Goal: Task Accomplishment & Management: Manage account settings

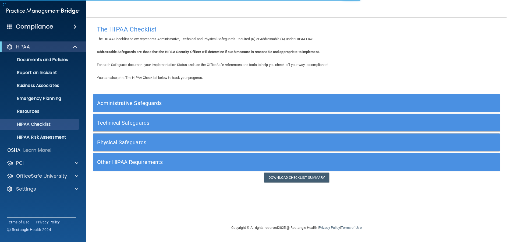
click at [197, 100] on h5 "Administrative Safeguards" at bounding box center [245, 103] width 297 height 6
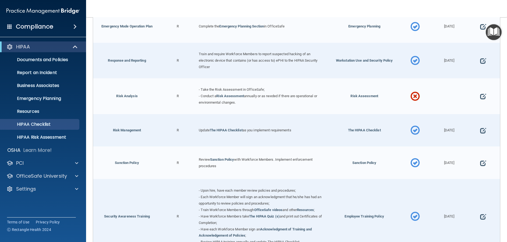
scroll to position [350, 0]
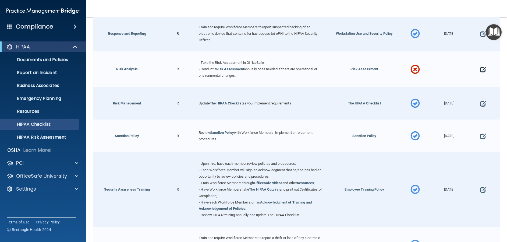
click at [480, 70] on span at bounding box center [483, 69] width 6 height 16
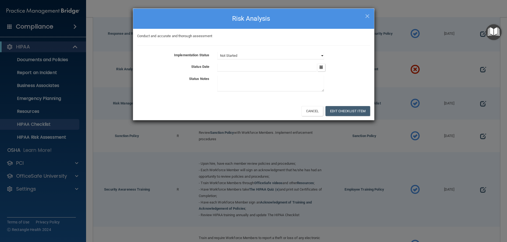
click at [322, 55] on select "Not Started In Progress Completed" at bounding box center [270, 56] width 107 height 8
select select "in_progress"
click at [217, 52] on select "Not Started In Progress Completed" at bounding box center [270, 56] width 107 height 8
click at [322, 68] on icon "button" at bounding box center [321, 66] width 3 height 3
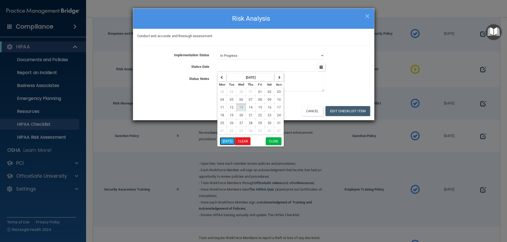
click at [225, 140] on button "[DATE]" at bounding box center [227, 141] width 15 height 8
type input "[DATE]"
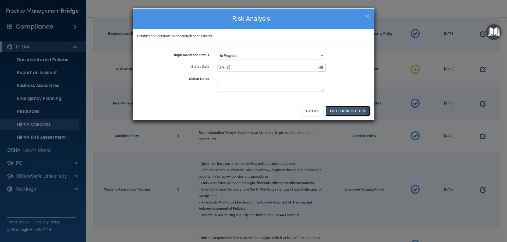
click at [338, 108] on button "Edit Checklist Item" at bounding box center [347, 111] width 45 height 10
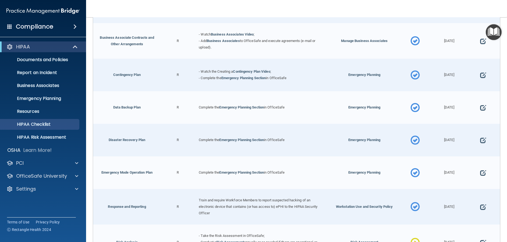
scroll to position [69, 0]
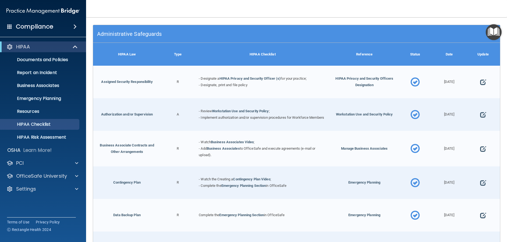
click at [263, 31] on h5 "Administrative Safeguards" at bounding box center [245, 34] width 297 height 6
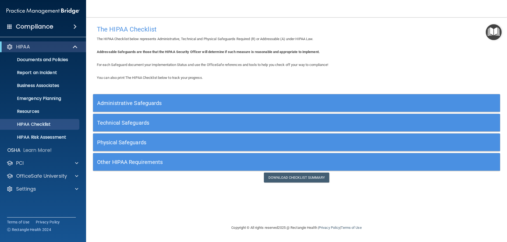
scroll to position [0, 0]
click at [247, 118] on div "Technical Safeguards" at bounding box center [245, 122] width 305 height 12
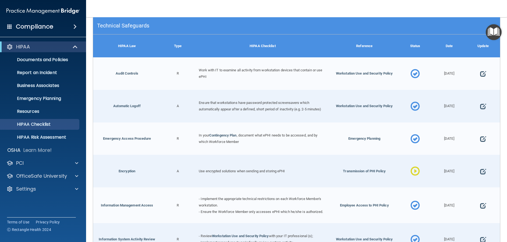
scroll to position [43, 0]
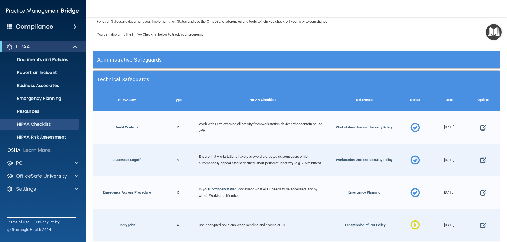
click at [266, 84] on div "Technical Safeguards" at bounding box center [245, 79] width 305 height 12
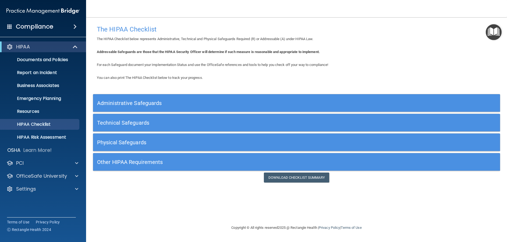
scroll to position [0, 0]
click at [264, 140] on h5 "Physical Safeguards" at bounding box center [245, 142] width 297 height 6
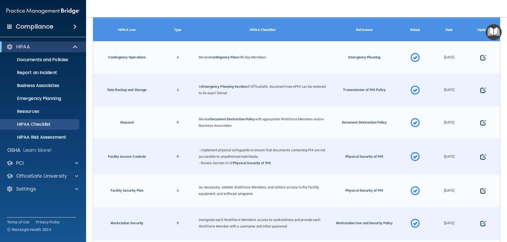
scroll to position [79, 0]
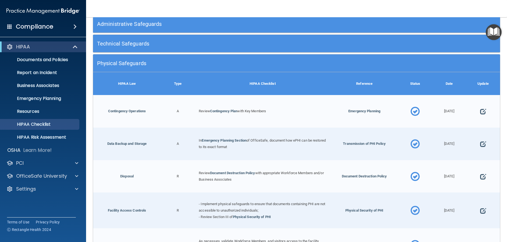
click at [266, 62] on h5 "Physical Safeguards" at bounding box center [245, 63] width 297 height 6
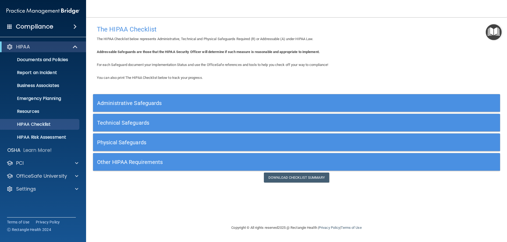
scroll to position [0, 0]
click at [61, 60] on p "Documents and Policies" at bounding box center [39, 59] width 73 height 5
